Goal: Transaction & Acquisition: Purchase product/service

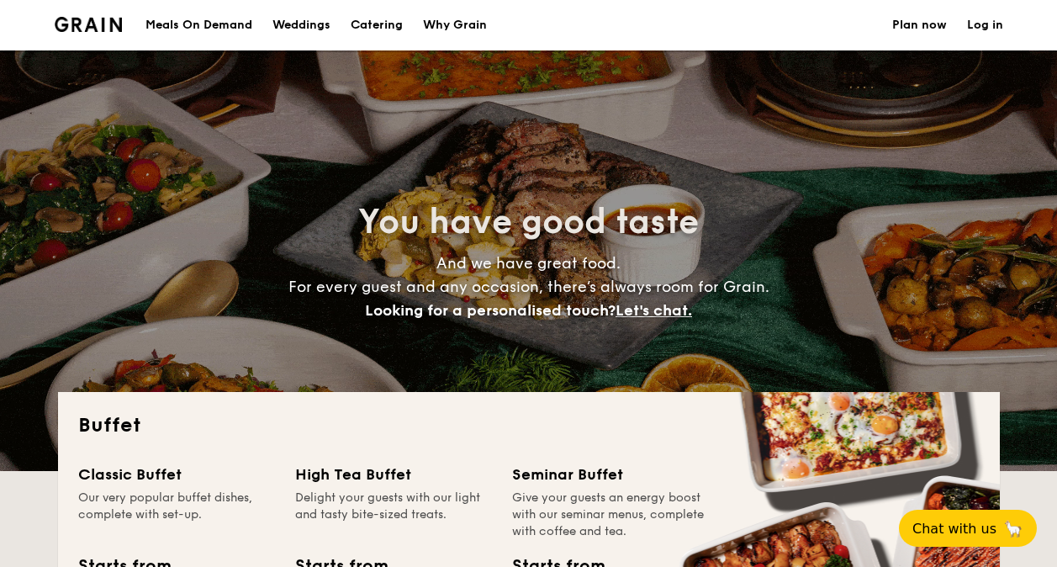
select select
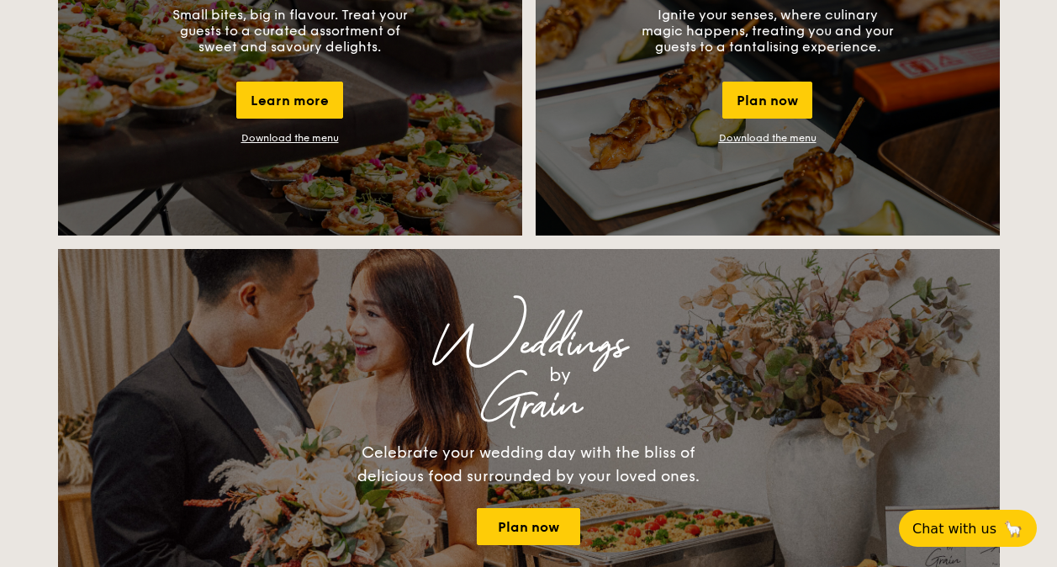
scroll to position [1683, 0]
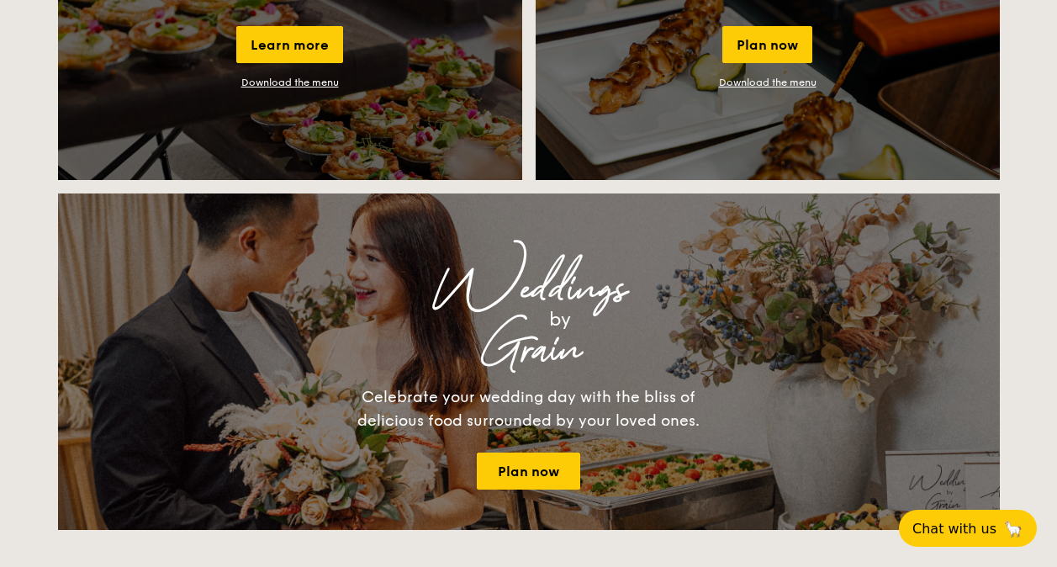
click at [311, 82] on link "Download the menu" at bounding box center [290, 83] width 98 height 12
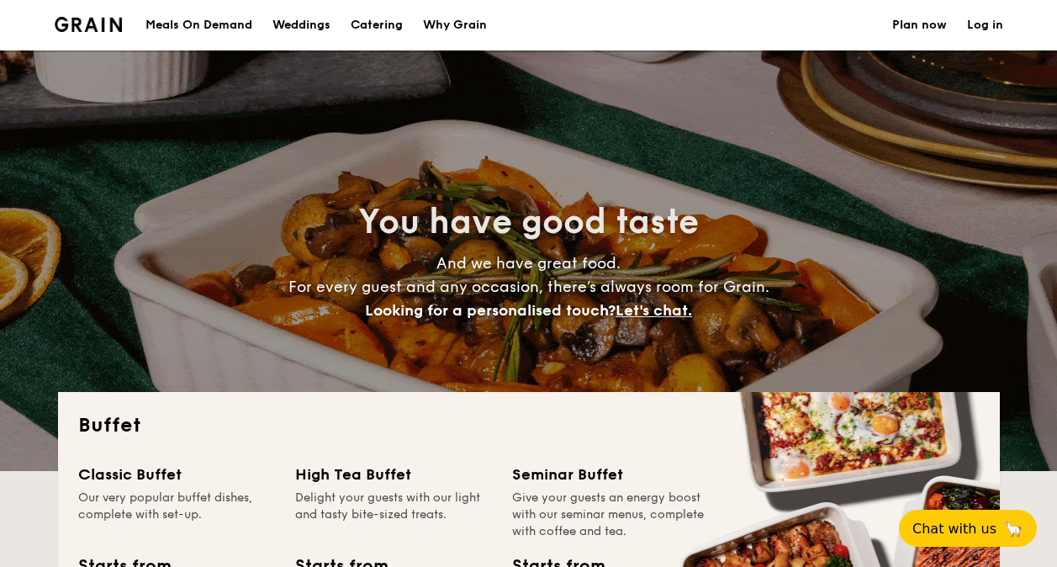
scroll to position [337, 0]
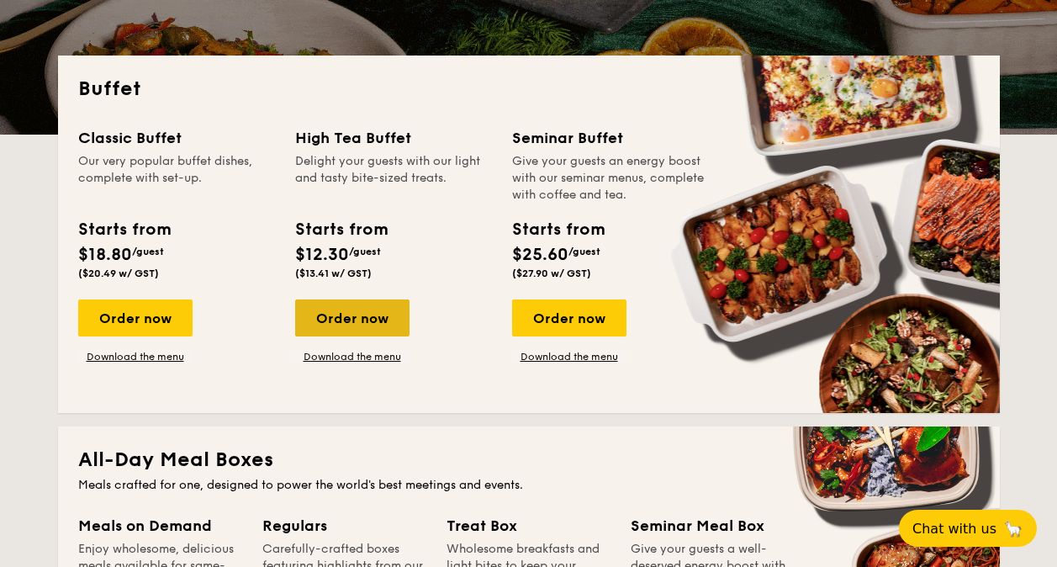
click at [368, 322] on div "Order now" at bounding box center [352, 317] width 114 height 37
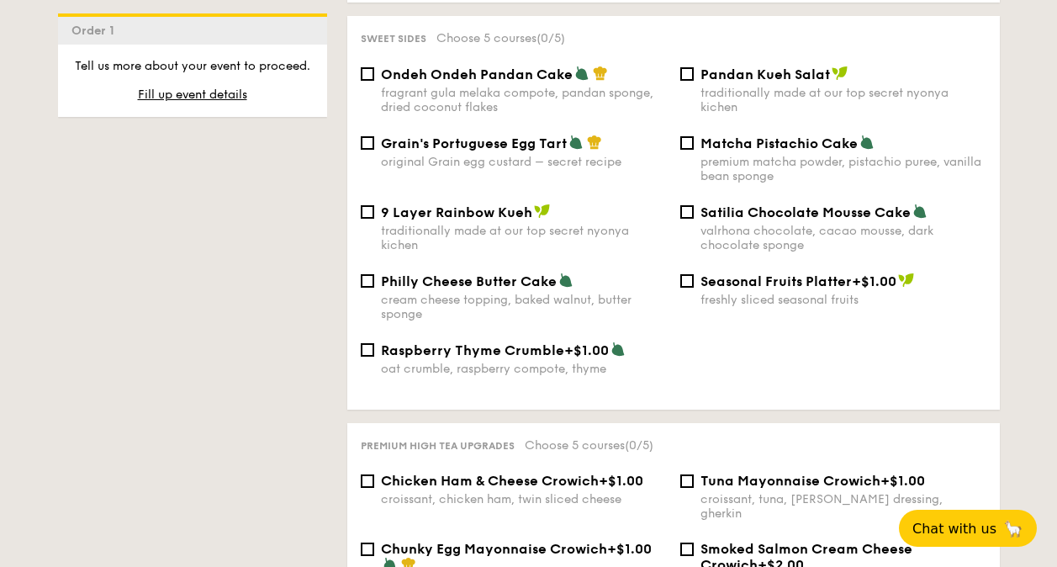
scroll to position [2004, 0]
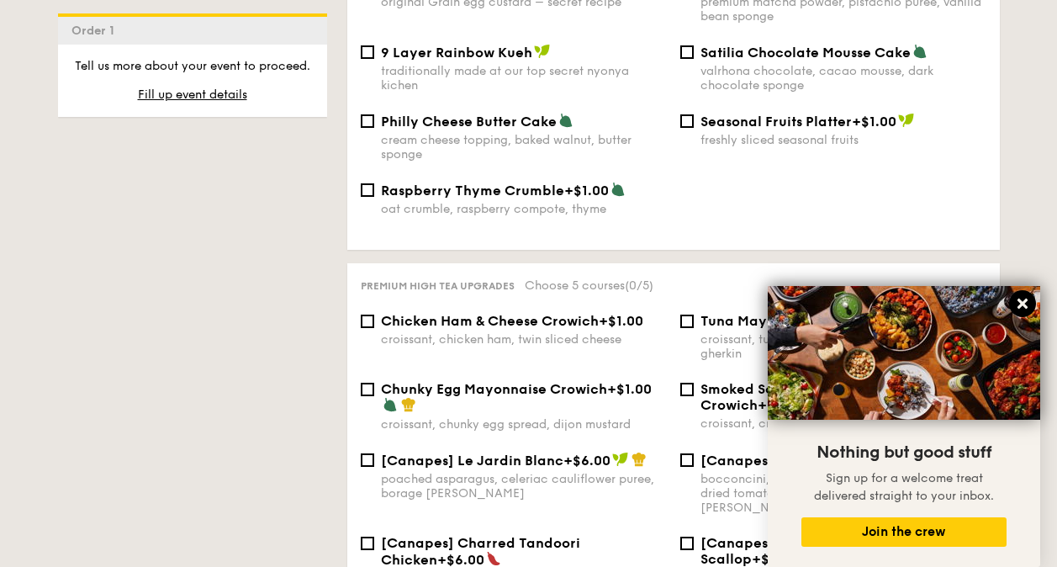
click at [1018, 299] on icon at bounding box center [1023, 304] width 10 height 10
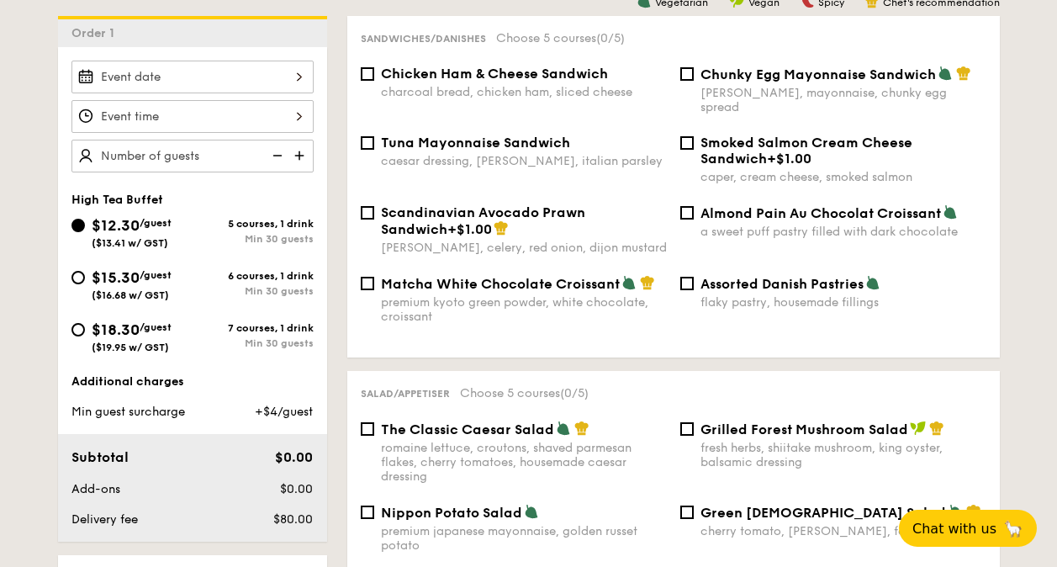
scroll to position [417, 0]
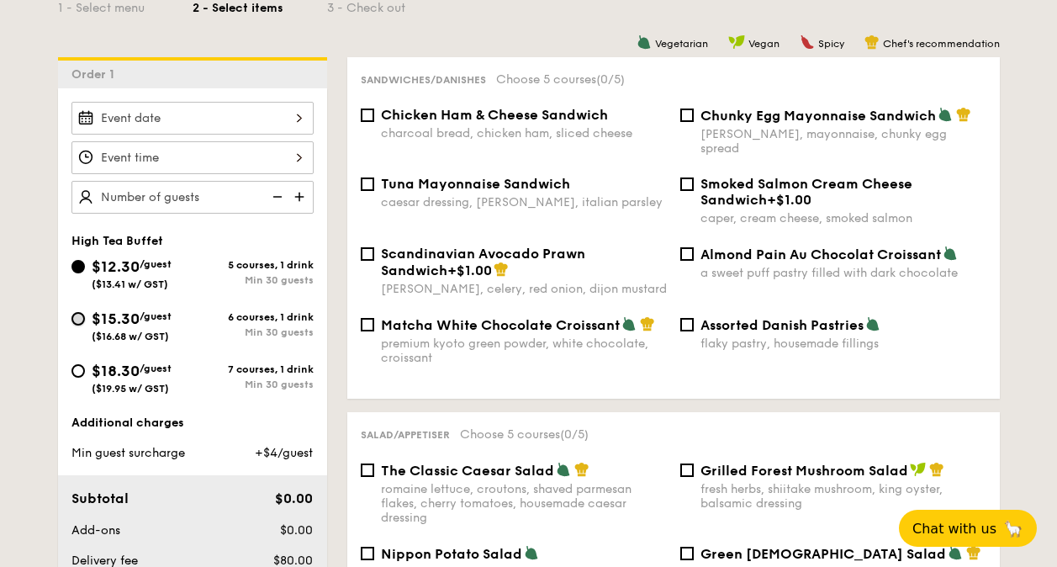
click at [76, 321] on input "$15.30 /guest ($16.68 w/ GST) 6 courses, 1 drink Min 30 guests" at bounding box center [78, 318] width 13 height 13
radio input "true"
click at [954, 526] on span "Chat with us" at bounding box center [954, 528] width 88 height 17
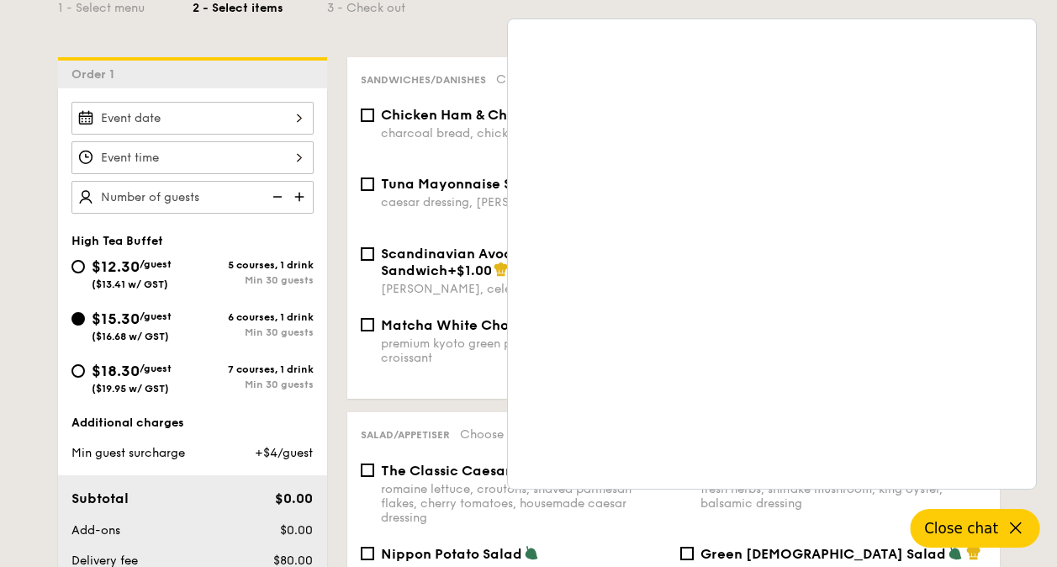
click at [449, 22] on div "1 - Select menu 2 - Select items 3 - Check out" at bounding box center [529, 4] width 942 height 108
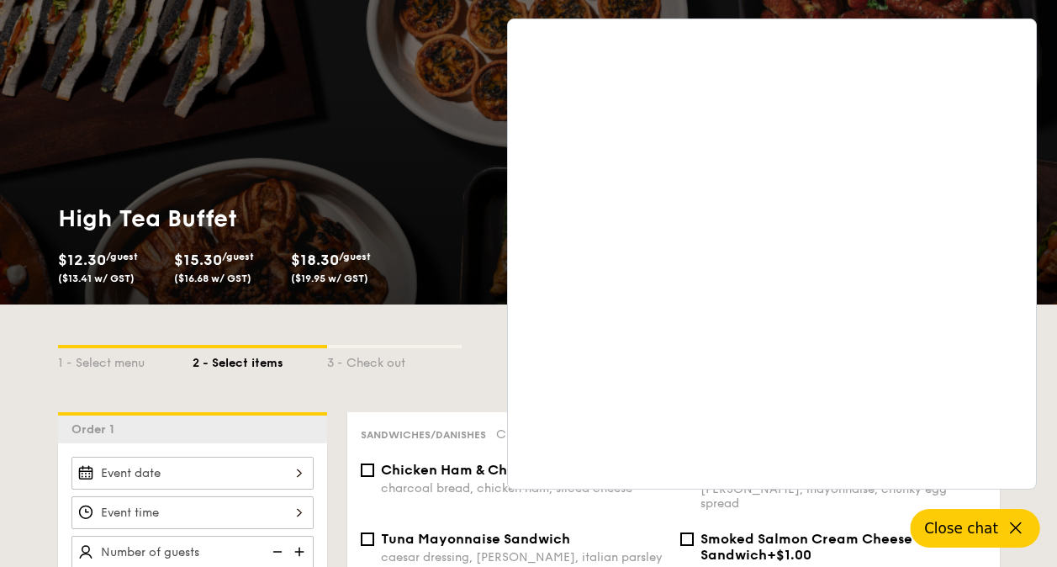
scroll to position [0, 0]
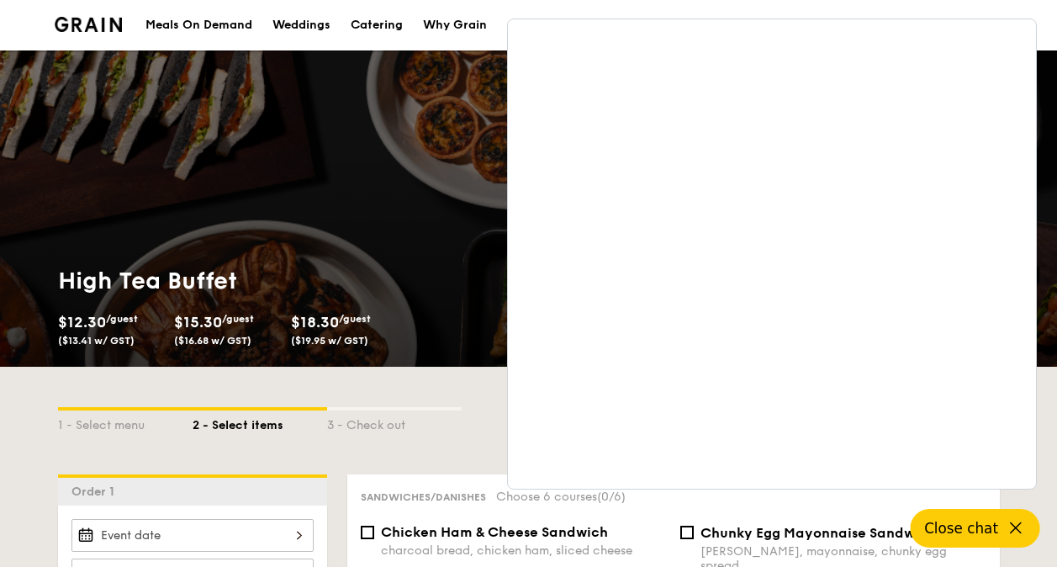
click at [391, 24] on div "Catering" at bounding box center [377, 25] width 52 height 50
select select
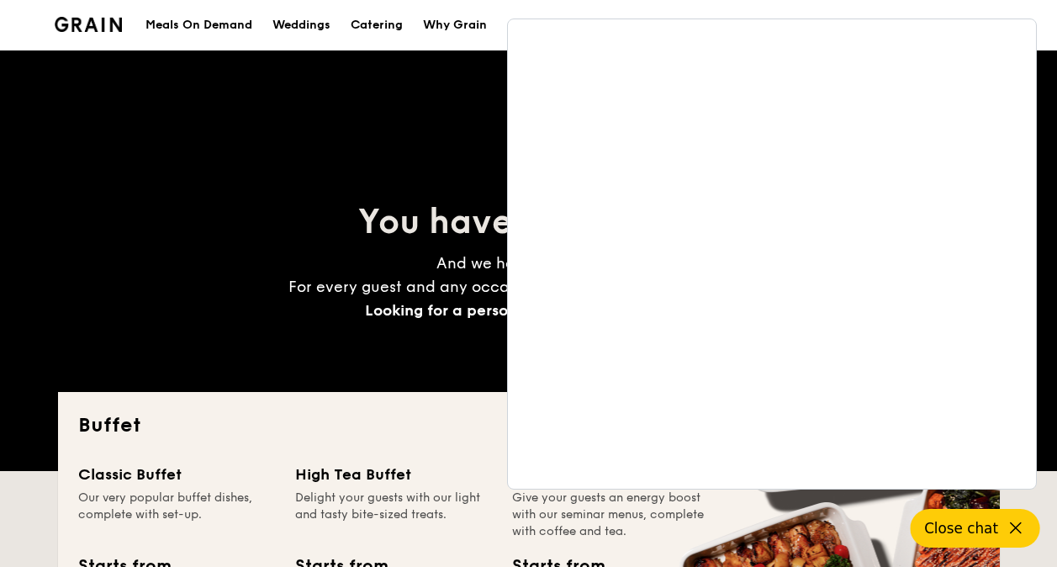
scroll to position [421, 0]
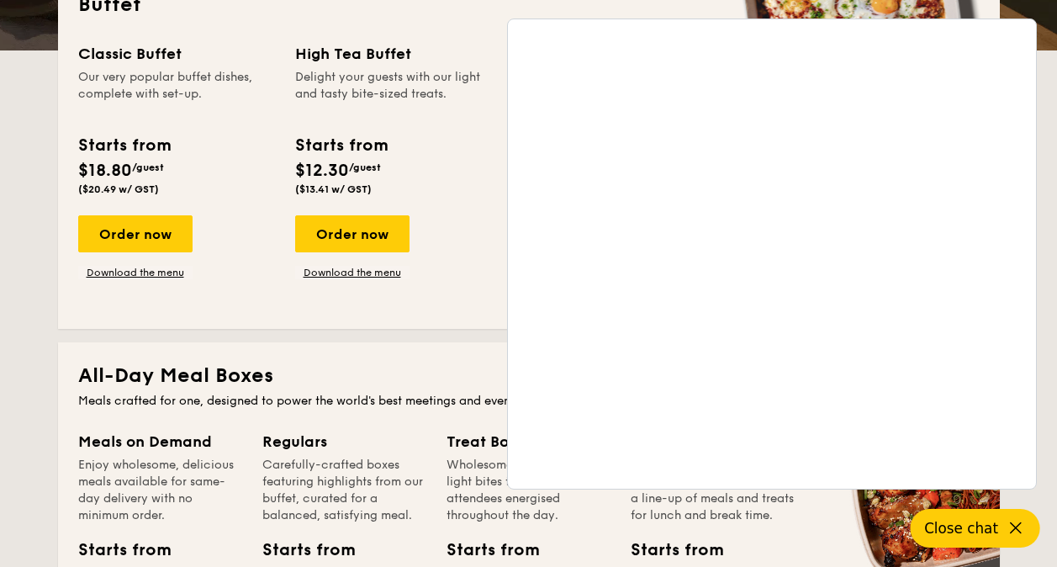
click at [1020, 530] on icon at bounding box center [1016, 528] width 20 height 20
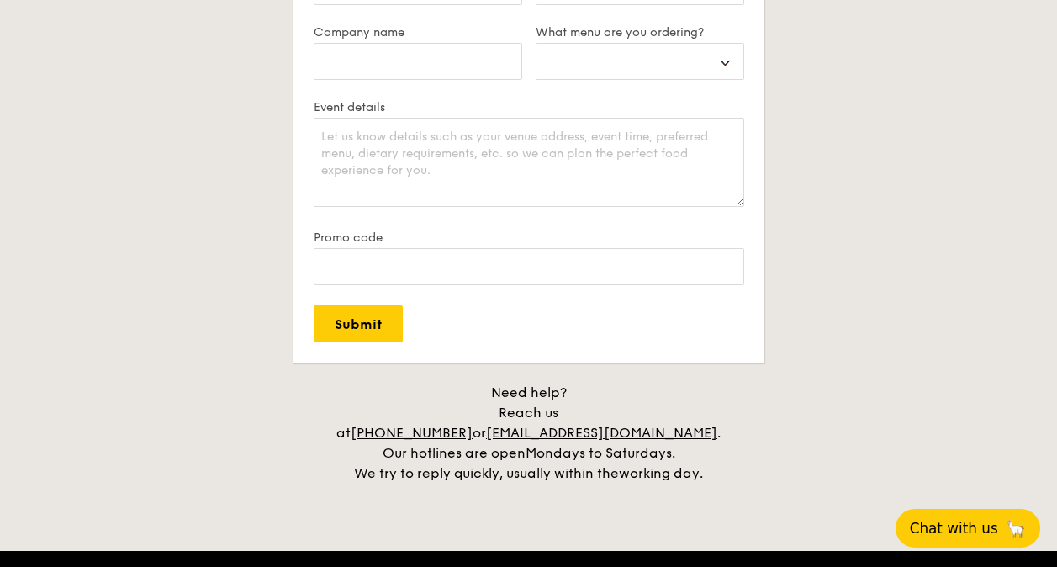
scroll to position [3198, 0]
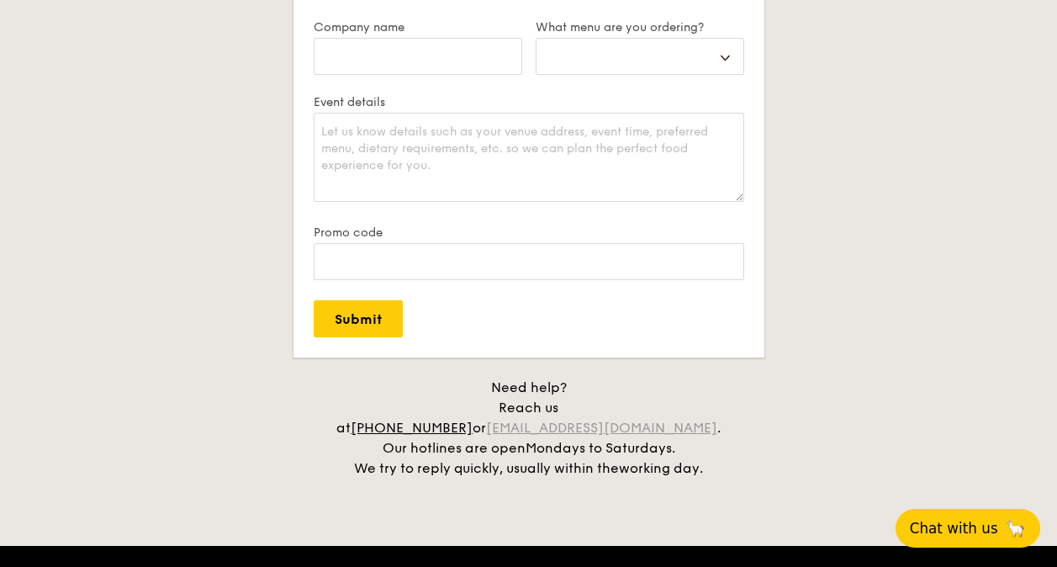
click at [684, 420] on link "[EMAIL_ADDRESS][DOMAIN_NAME]" at bounding box center [601, 428] width 231 height 16
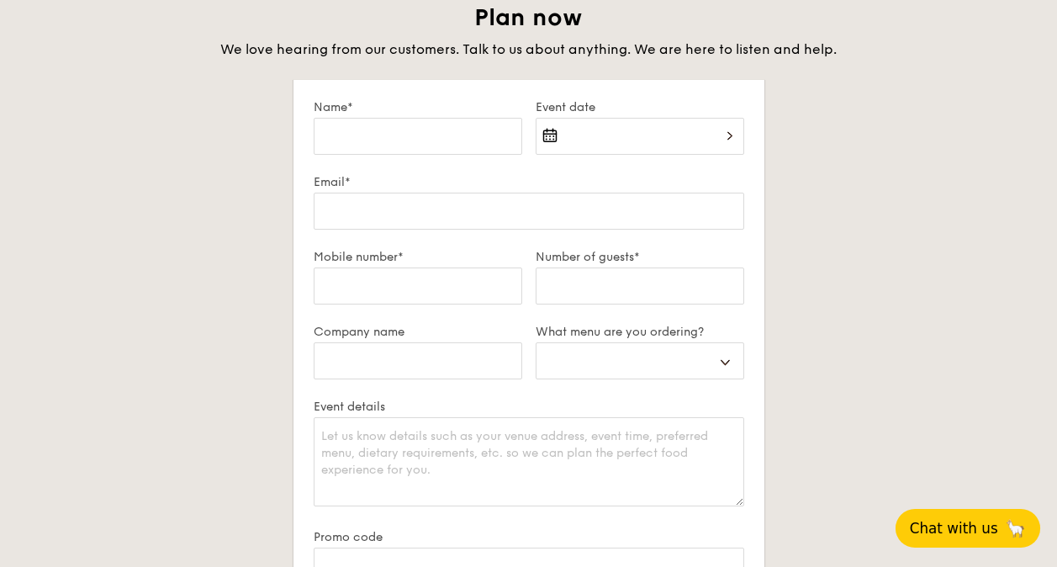
scroll to position [2693, 0]
